Goal: Task Accomplishment & Management: Use online tool/utility

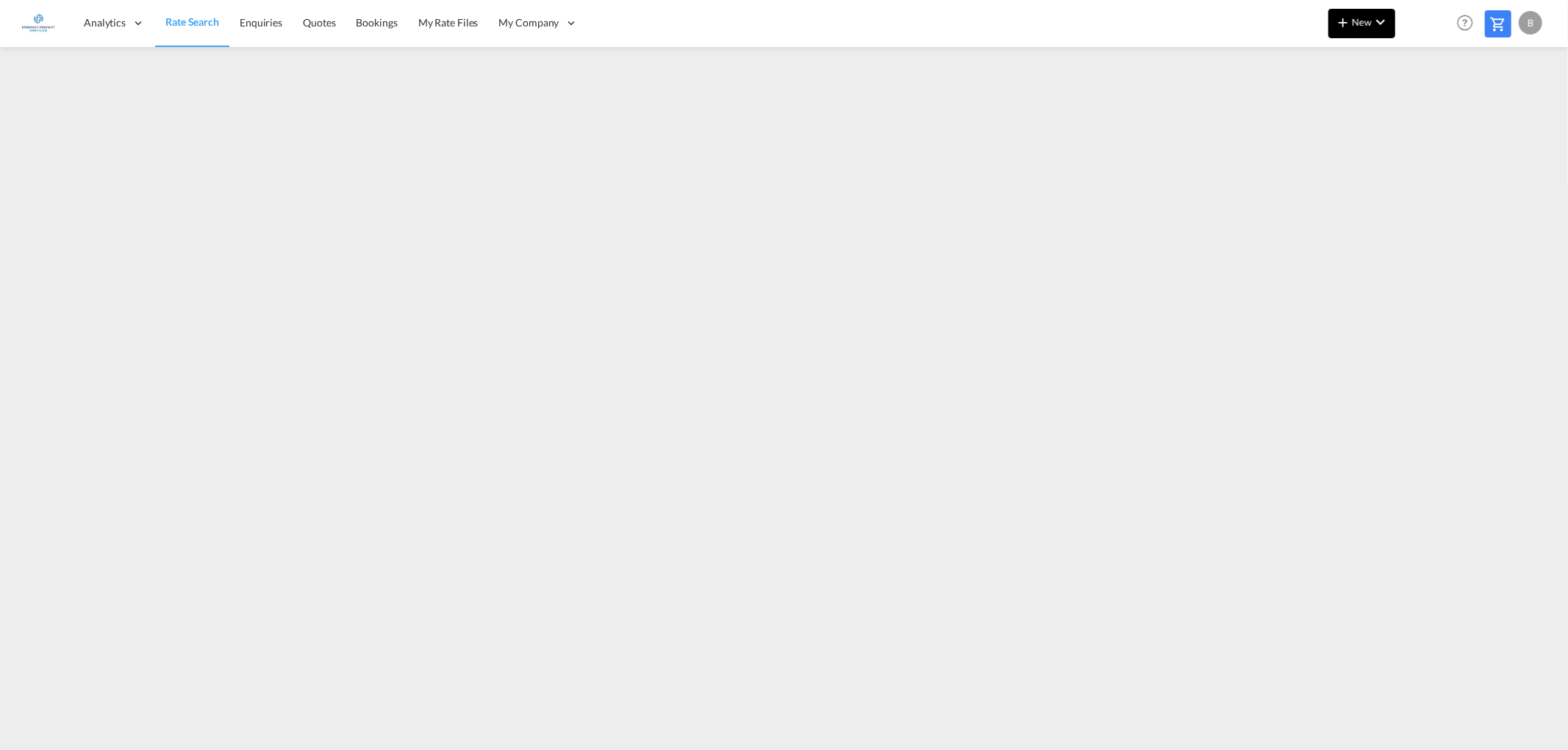
click at [1384, 19] on md-icon "icon-chevron-down" at bounding box center [1380, 22] width 18 height 18
click at [1430, 108] on span "Ratesheet" at bounding box center [1422, 109] width 16 height 29
click at [187, 25] on span "Rate Search" at bounding box center [192, 22] width 53 height 12
